Goal: Task Accomplishment & Management: Use online tool/utility

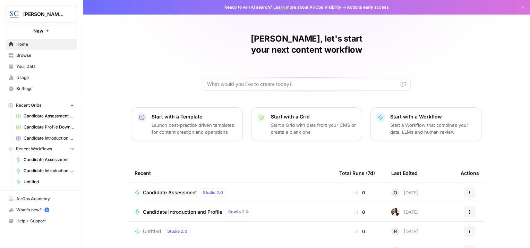
click at [468, 207] on button "Actions" at bounding box center [469, 212] width 11 height 11
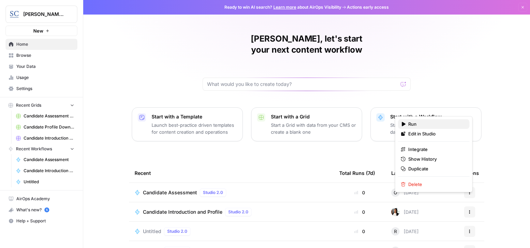
click at [411, 124] on span "Run" at bounding box center [436, 124] width 56 height 7
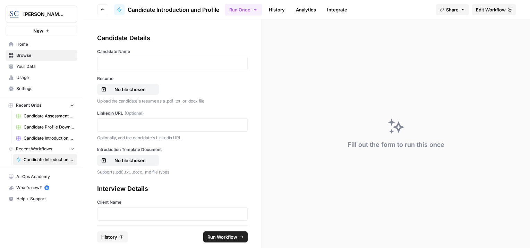
click at [175, 58] on div at bounding box center [172, 63] width 151 height 13
click at [162, 62] on p at bounding box center [173, 63] width 142 height 7
click at [143, 91] on p "No file chosen" at bounding box center [130, 89] width 44 height 7
click at [113, 123] on p at bounding box center [173, 125] width 142 height 7
drag, startPoint x: 169, startPoint y: 125, endPoint x: 61, endPoint y: 119, distance: 108.8
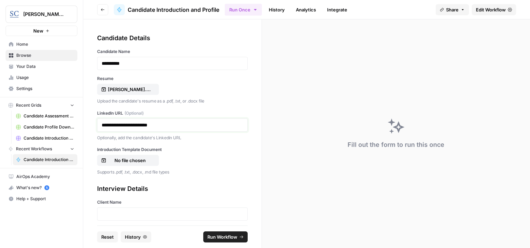
click at [61, 119] on div "**********" at bounding box center [265, 124] width 530 height 248
drag, startPoint x: 168, startPoint y: 126, endPoint x: 78, endPoint y: 130, distance: 89.6
click at [78, 130] on div "**********" at bounding box center [265, 124] width 530 height 248
click at [110, 122] on p at bounding box center [173, 125] width 142 height 7
click at [126, 156] on button "No file chosen" at bounding box center [128, 160] width 62 height 11
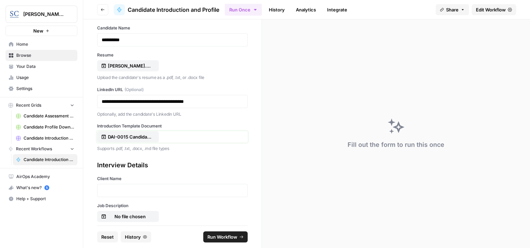
scroll to position [35, 0]
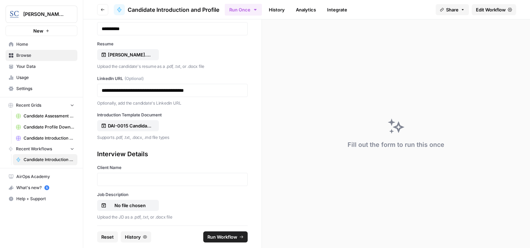
click at [155, 183] on div at bounding box center [172, 179] width 151 height 13
click at [117, 176] on p at bounding box center [173, 179] width 142 height 7
click at [133, 206] on p "No file chosen" at bounding box center [130, 205] width 44 height 7
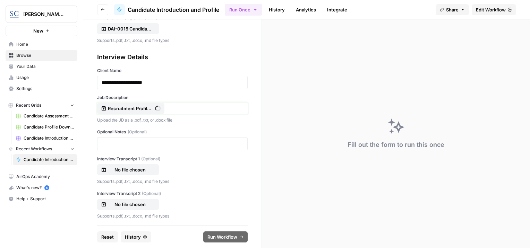
scroll to position [133, 0]
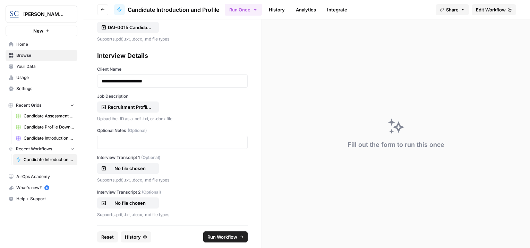
click at [227, 238] on span "Run Workflow" at bounding box center [222, 237] width 30 height 7
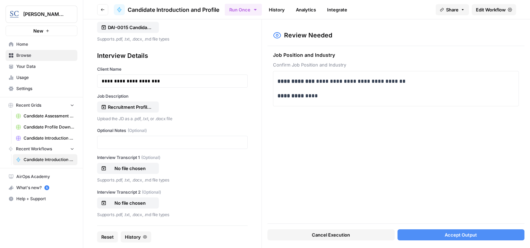
click at [465, 236] on span "Accept Output" at bounding box center [461, 235] width 32 height 7
